Goal: Task Accomplishment & Management: Use online tool/utility

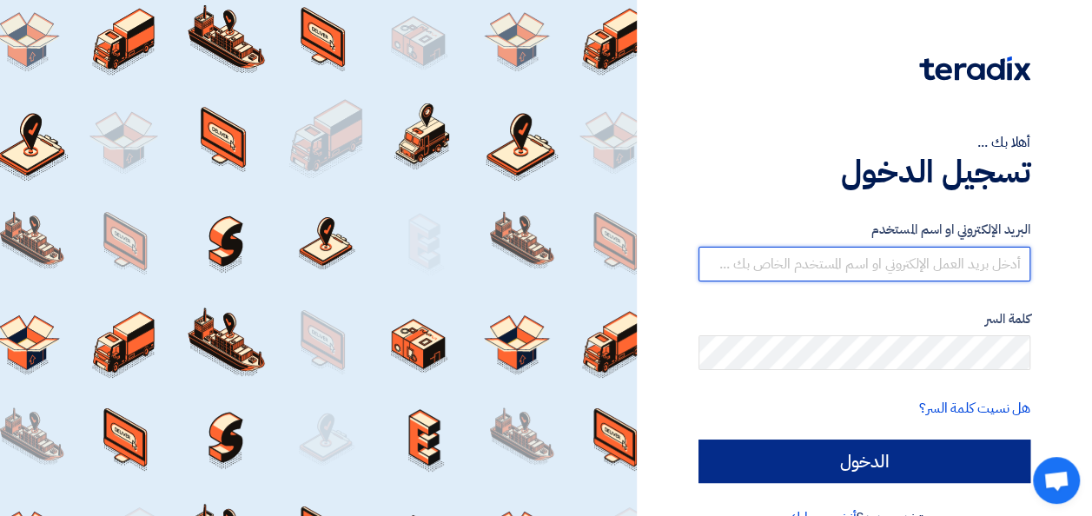
type input "[PERSON_NAME][EMAIL_ADDRESS][DOMAIN_NAME]"
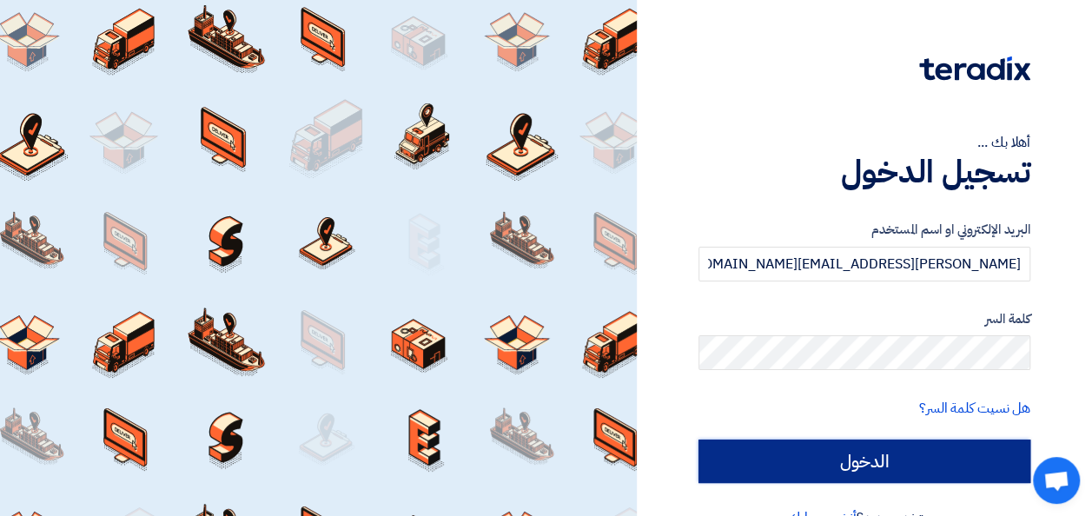
click at [892, 466] on input "الدخول" at bounding box center [865, 461] width 332 height 43
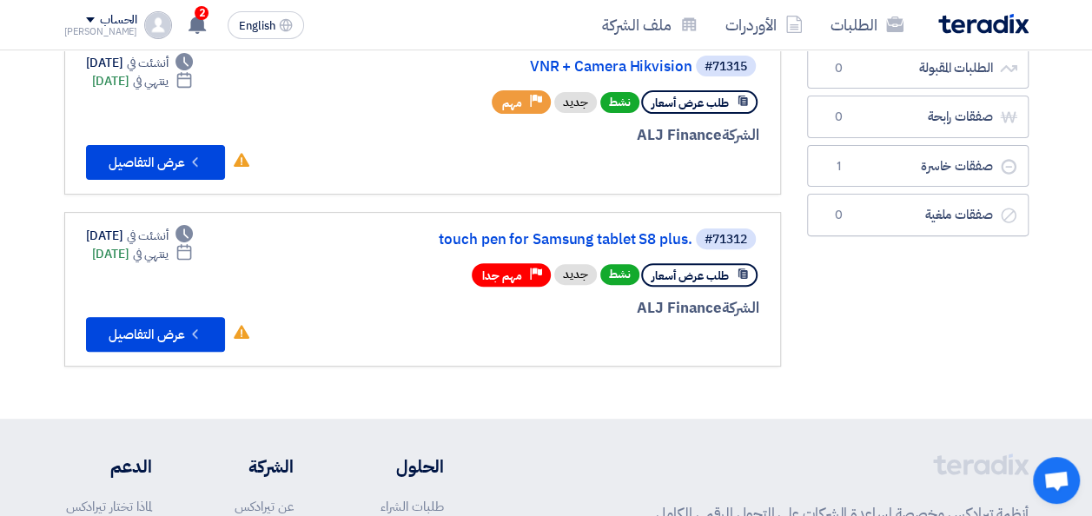
scroll to position [87, 0]
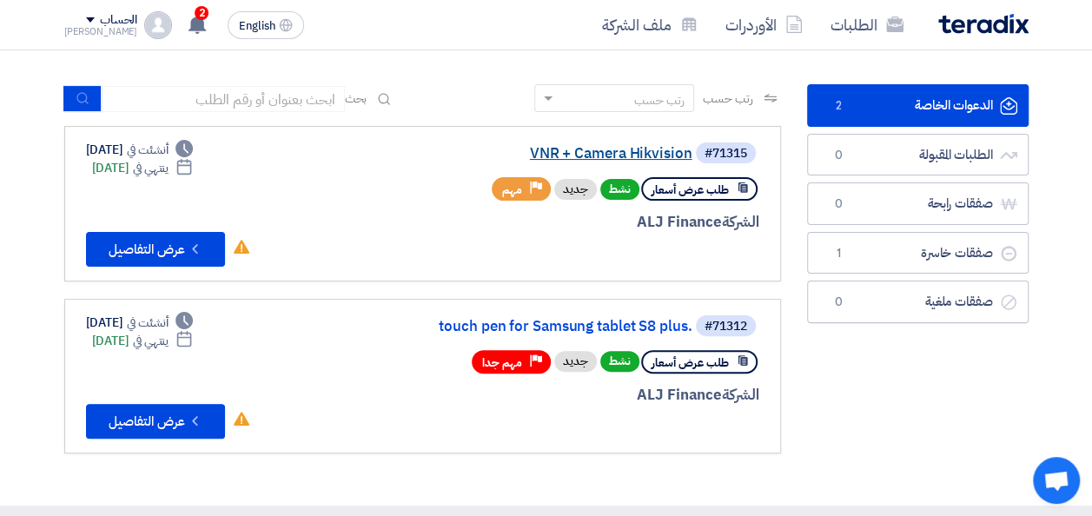
click at [605, 155] on link "VNR + Camera Hikvision" at bounding box center [519, 154] width 348 height 16
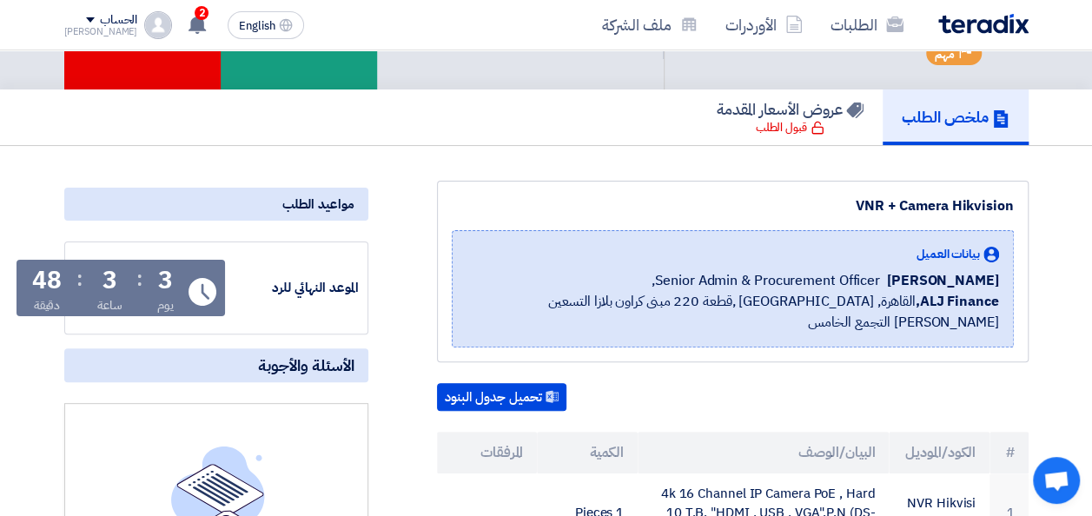
scroll to position [348, 0]
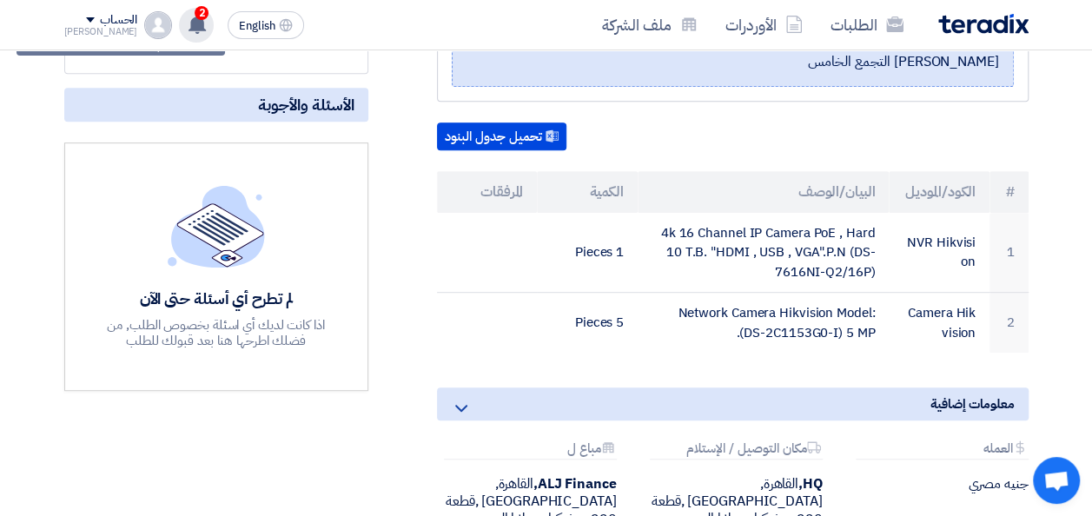
click at [189, 28] on use at bounding box center [197, 24] width 17 height 19
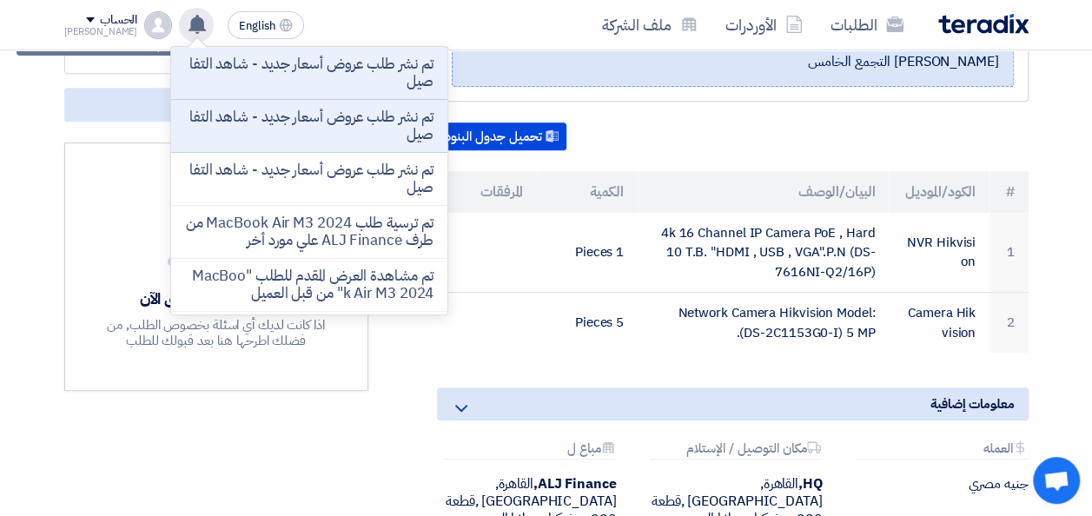
click at [189, 28] on use at bounding box center [197, 24] width 17 height 19
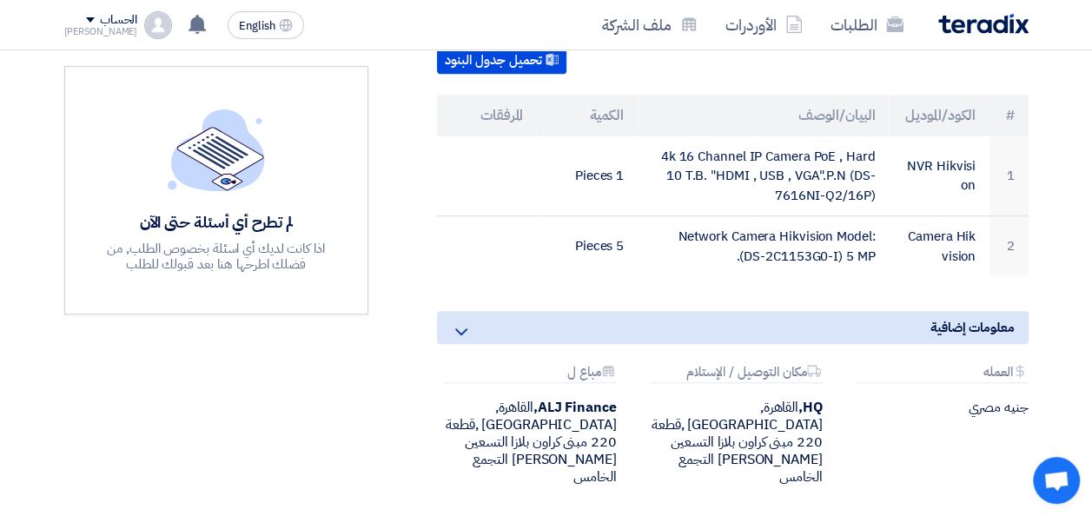
scroll to position [0, 0]
